Goal: Navigation & Orientation: Find specific page/section

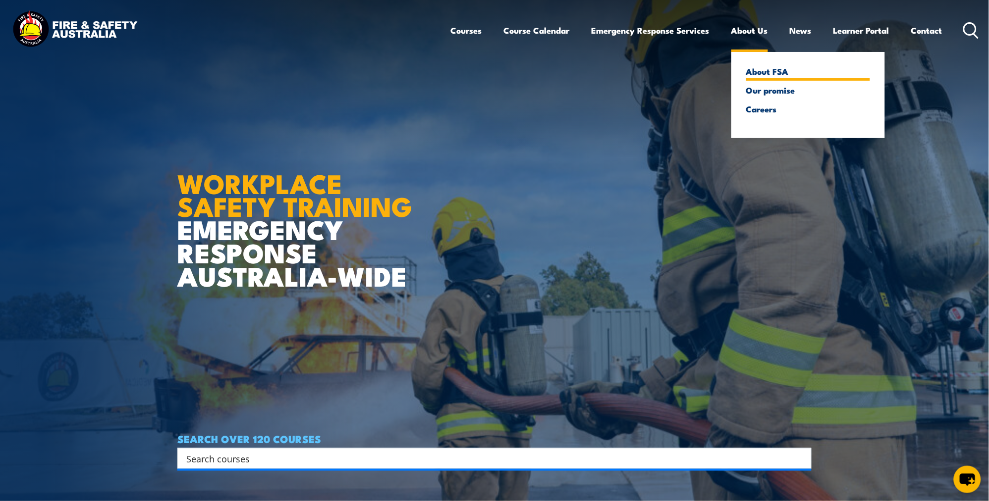
click at [758, 69] on link "About FSA" at bounding box center [808, 71] width 124 height 9
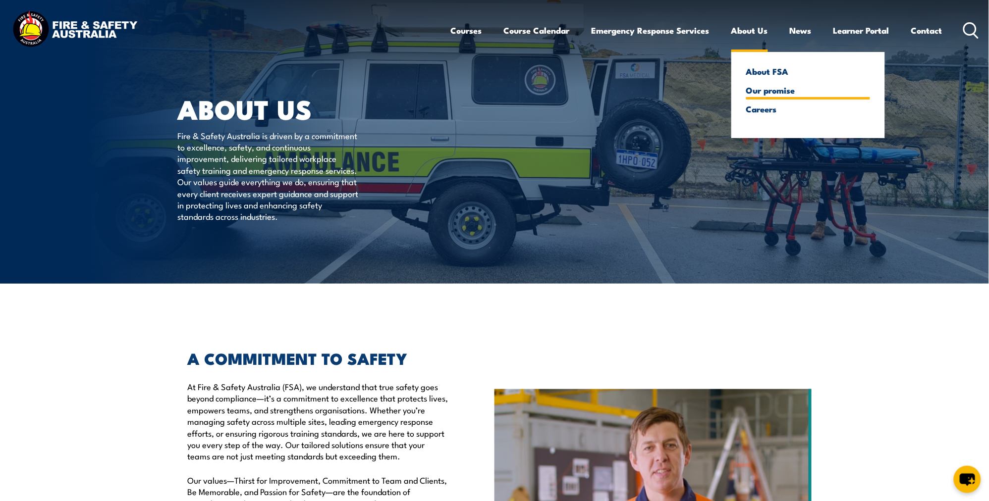
click at [762, 92] on link "Our promise" at bounding box center [808, 90] width 124 height 9
